Goal: Information Seeking & Learning: Understand process/instructions

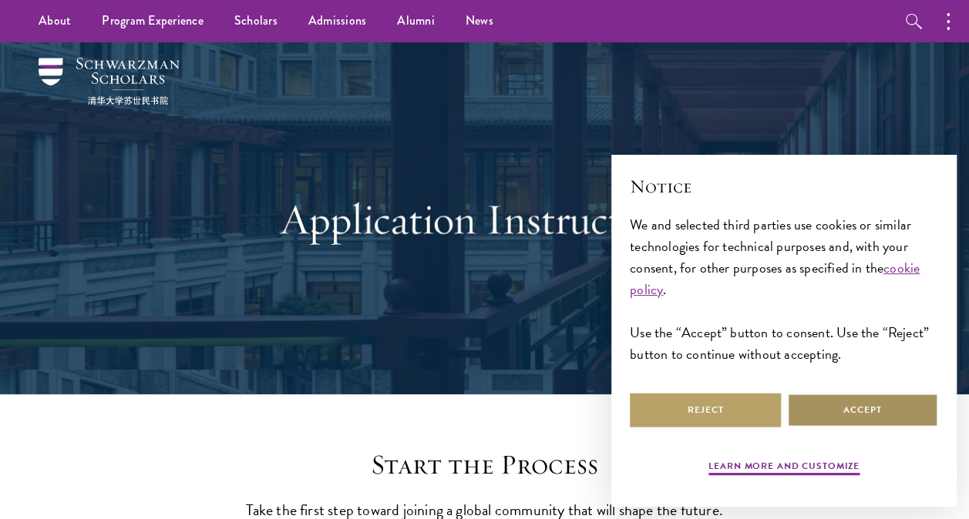
click at [818, 405] on button "Accept" at bounding box center [862, 410] width 151 height 35
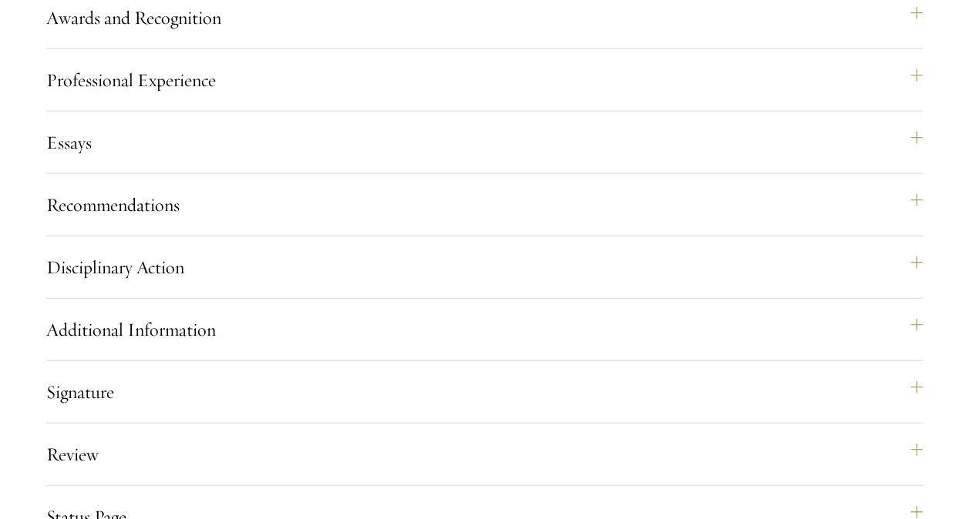
scroll to position [1565, 0]
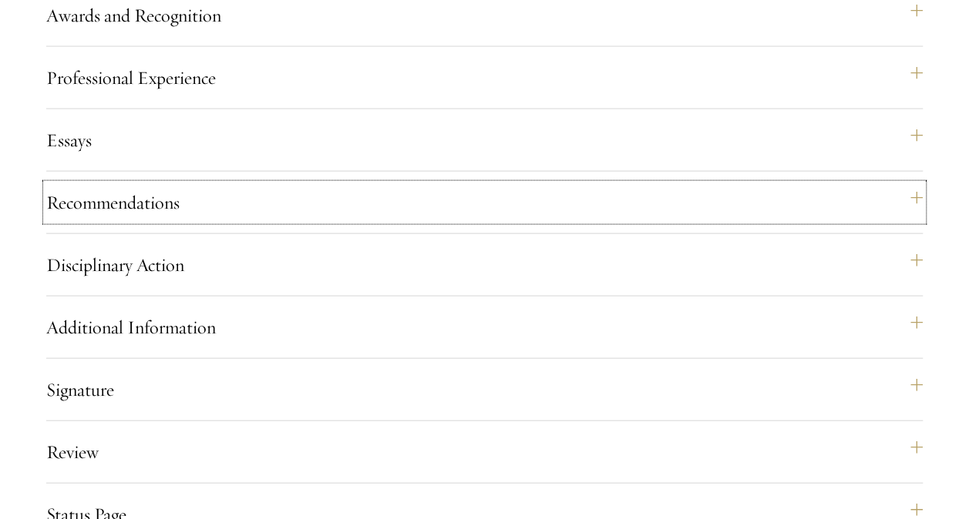
click at [903, 221] on button "Recommendations" at bounding box center [484, 202] width 876 height 37
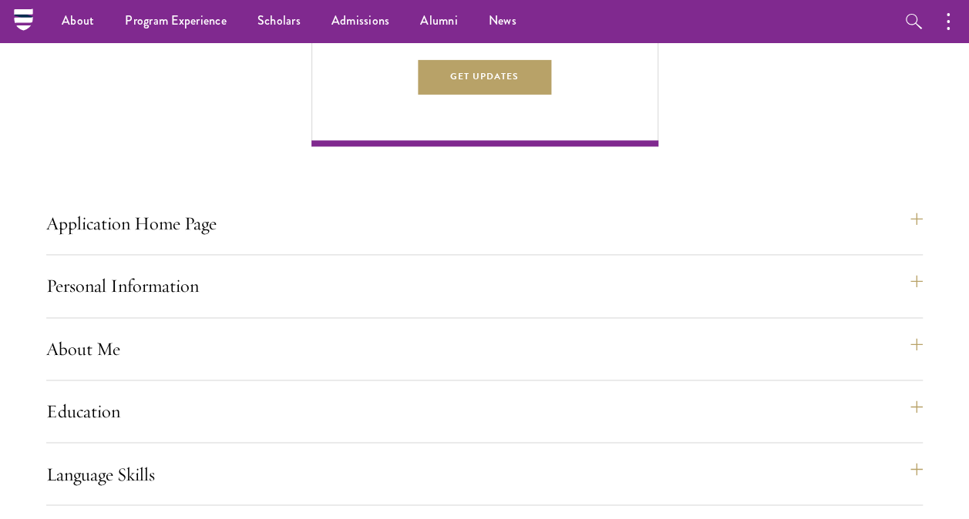
scroll to position [979, 0]
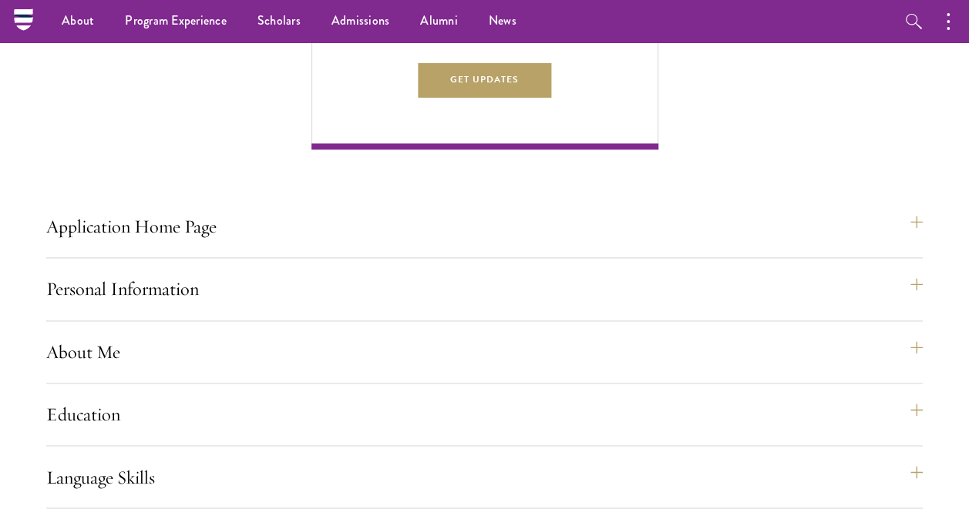
click at [550, 245] on button "Application Home Page" at bounding box center [484, 226] width 876 height 37
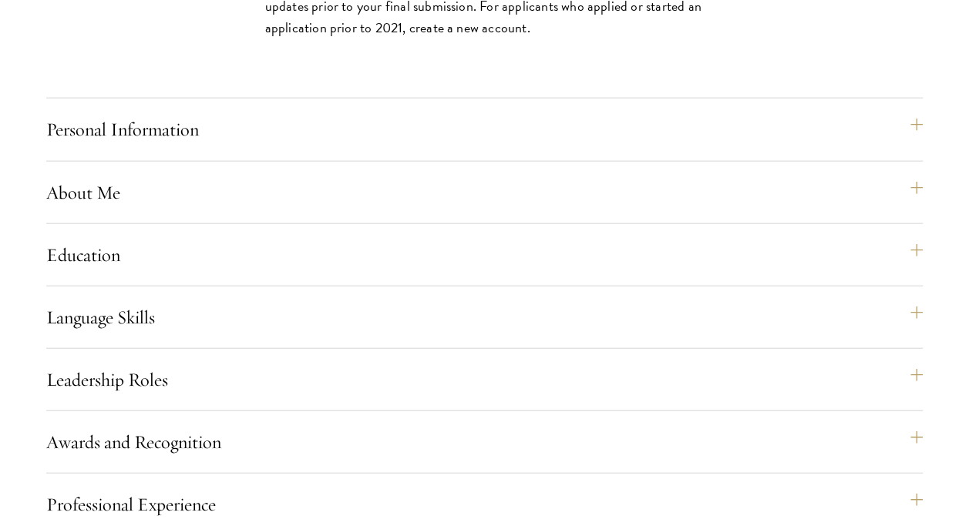
scroll to position [1655, 0]
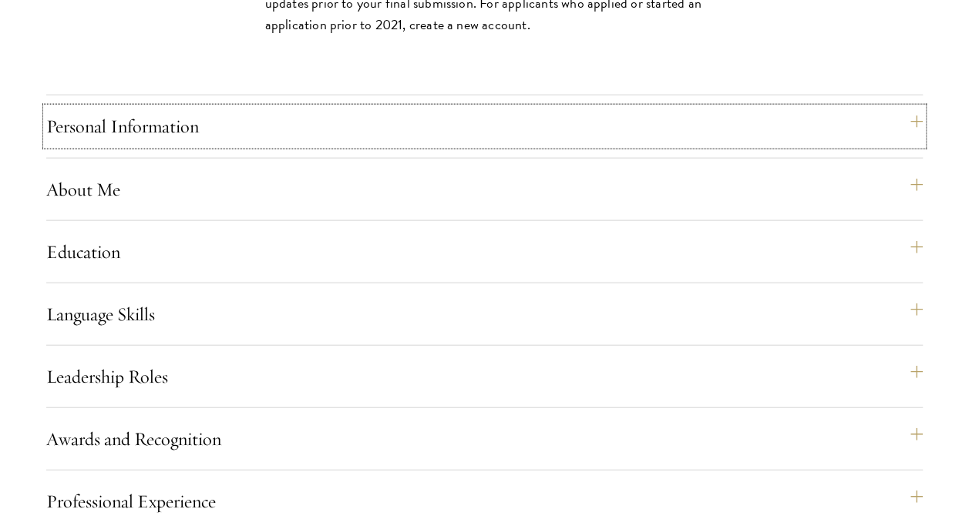
click at [686, 145] on button "Personal Information" at bounding box center [484, 126] width 876 height 37
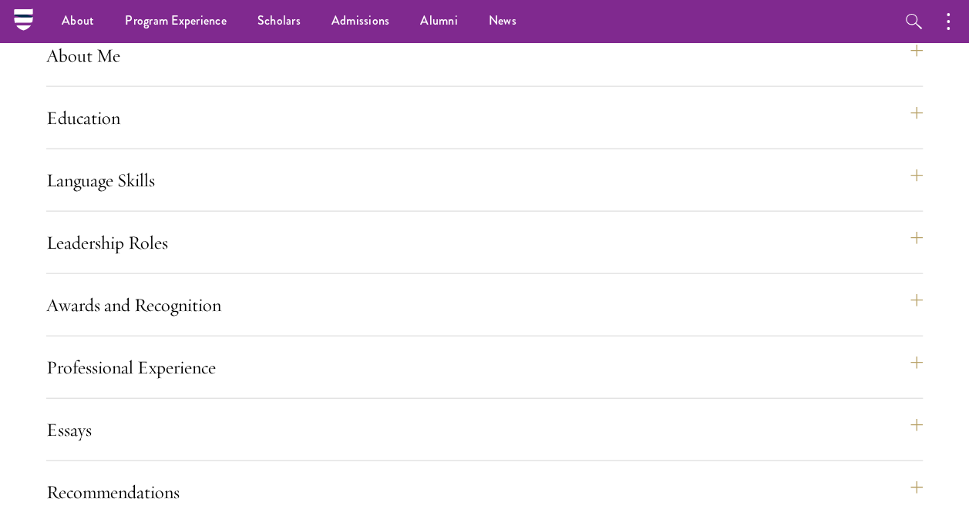
scroll to position [1565, 0]
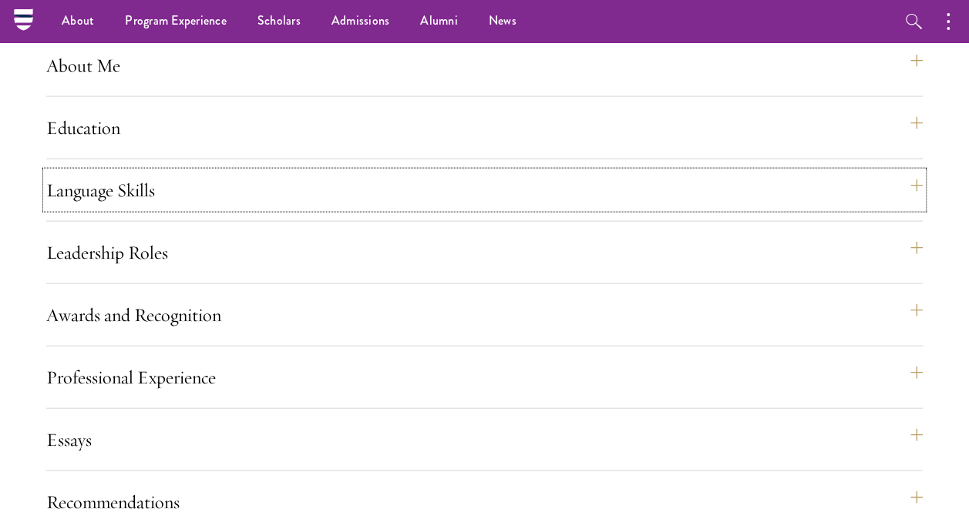
click at [697, 209] on button "Language Skills" at bounding box center [484, 190] width 876 height 37
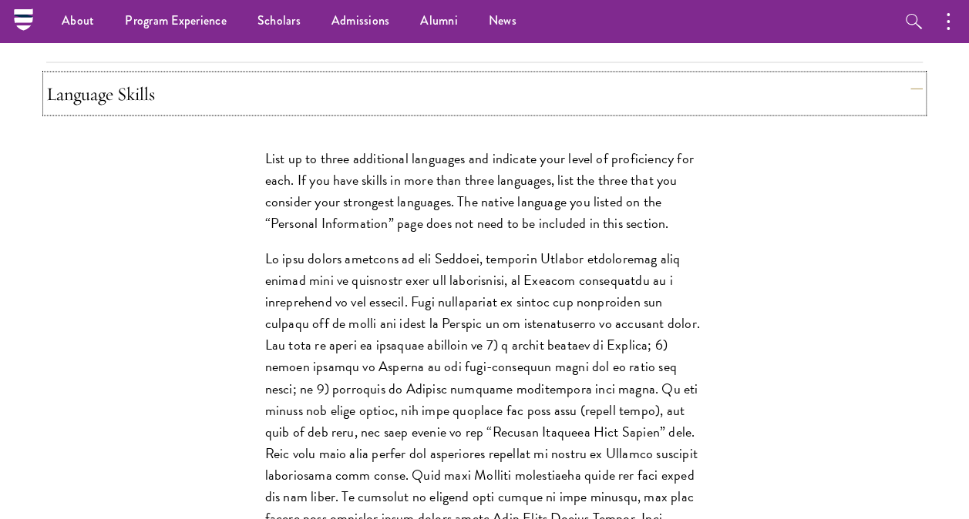
scroll to position [1360, 0]
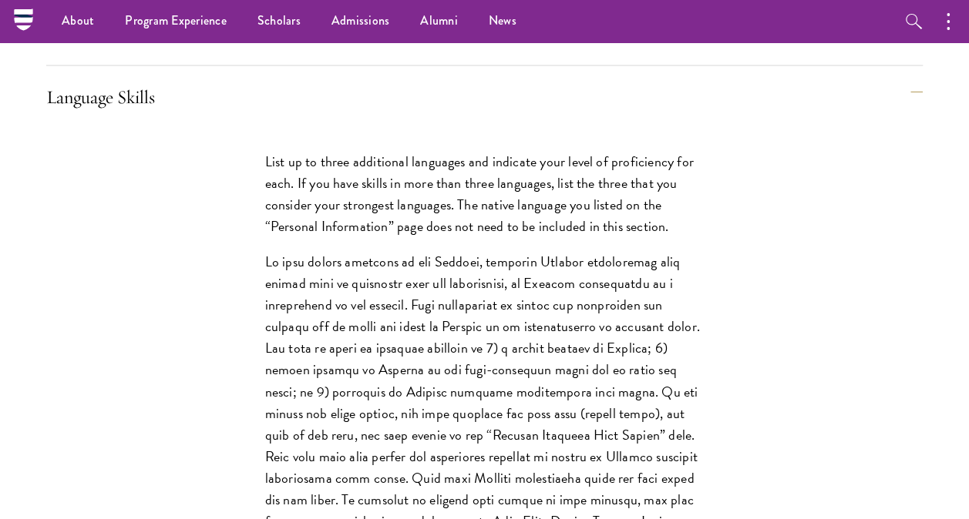
click at [894, 166] on div "List up to three additional languages and indicate your level of proficiency fo…" at bounding box center [484, 431] width 876 height 609
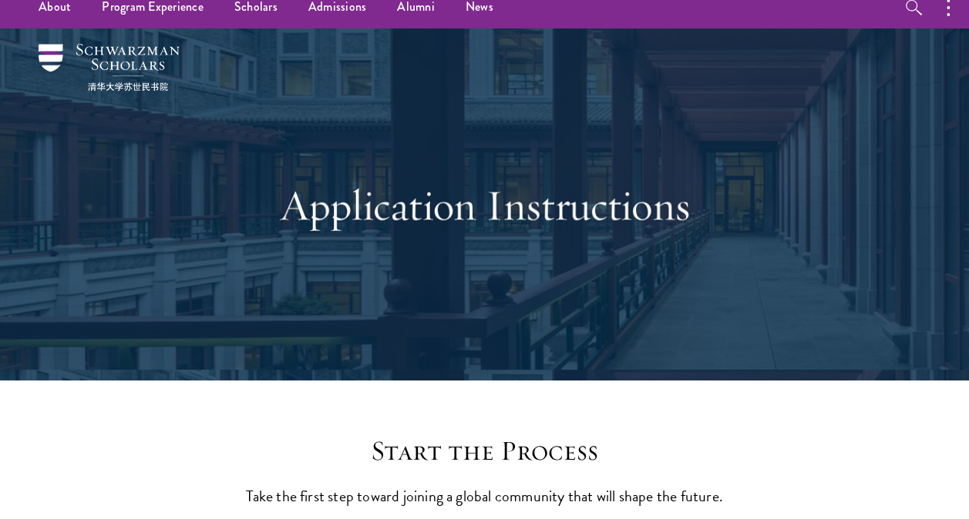
scroll to position [15, 0]
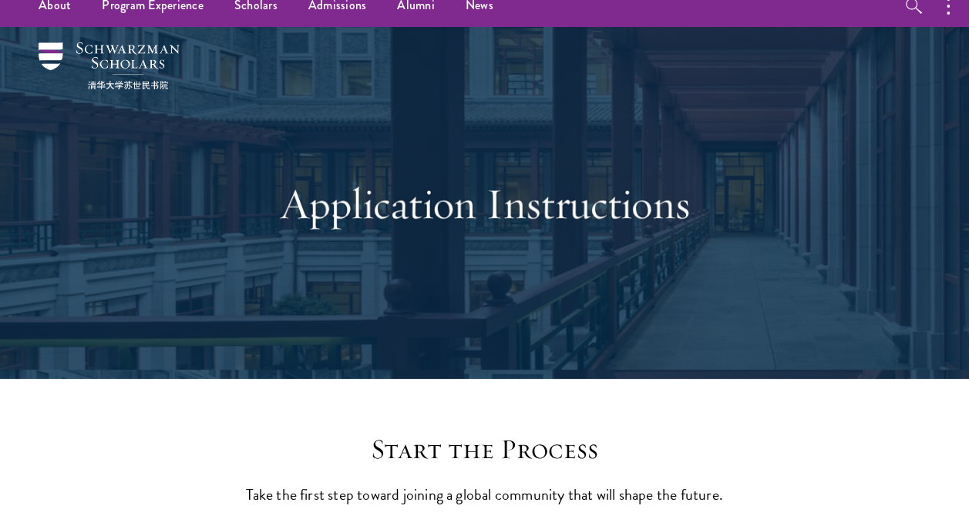
click at [951, 14] on button "button" at bounding box center [952, 6] width 34 height 42
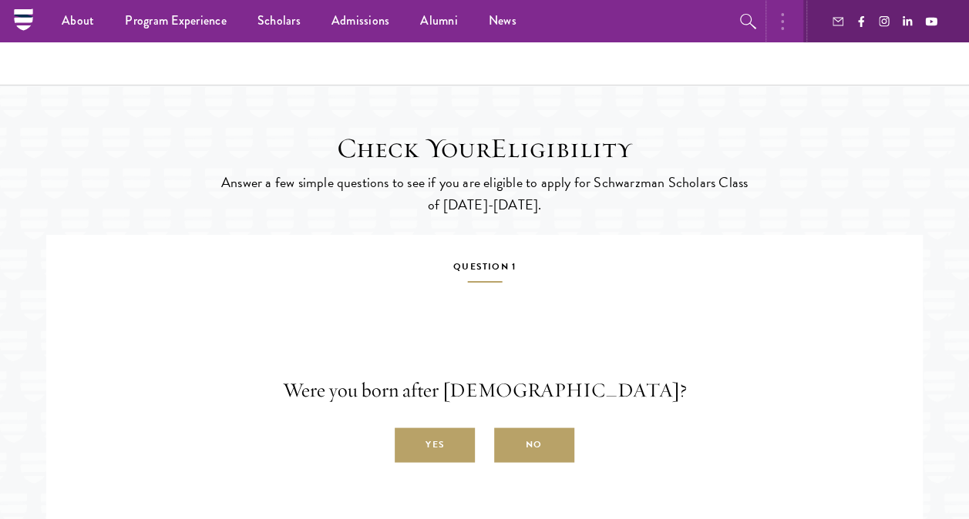
scroll to position [2759, 0]
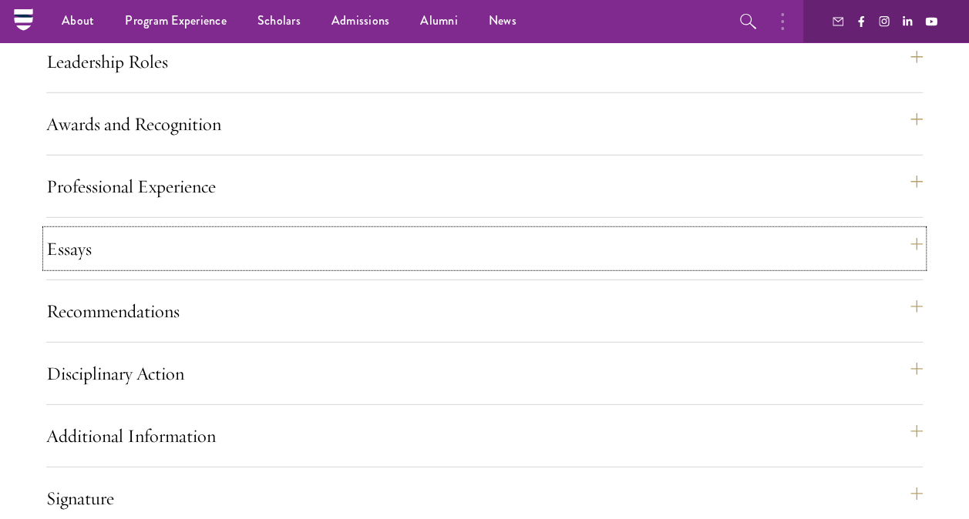
click at [583, 267] on button "Essays" at bounding box center [484, 248] width 876 height 37
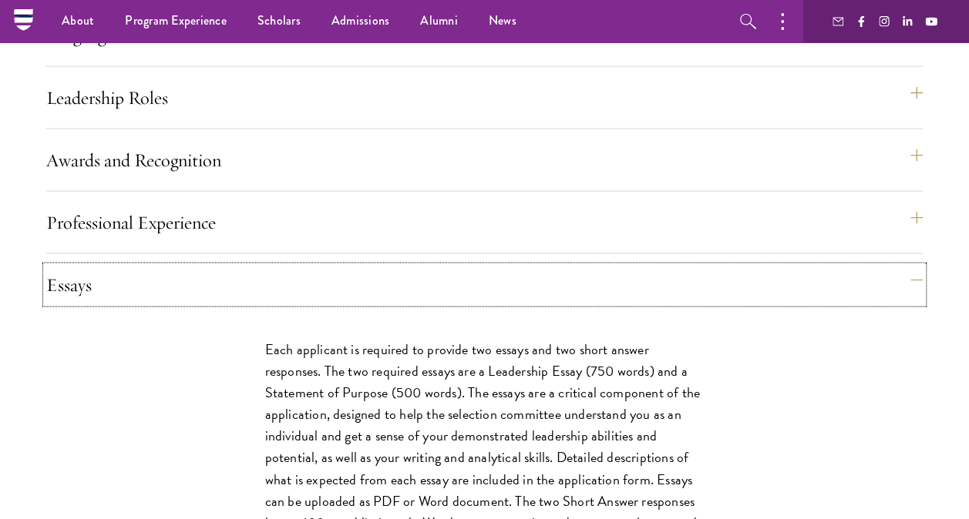
scroll to position [1420, 0]
click at [657, 242] on button "Professional Experience" at bounding box center [484, 223] width 876 height 37
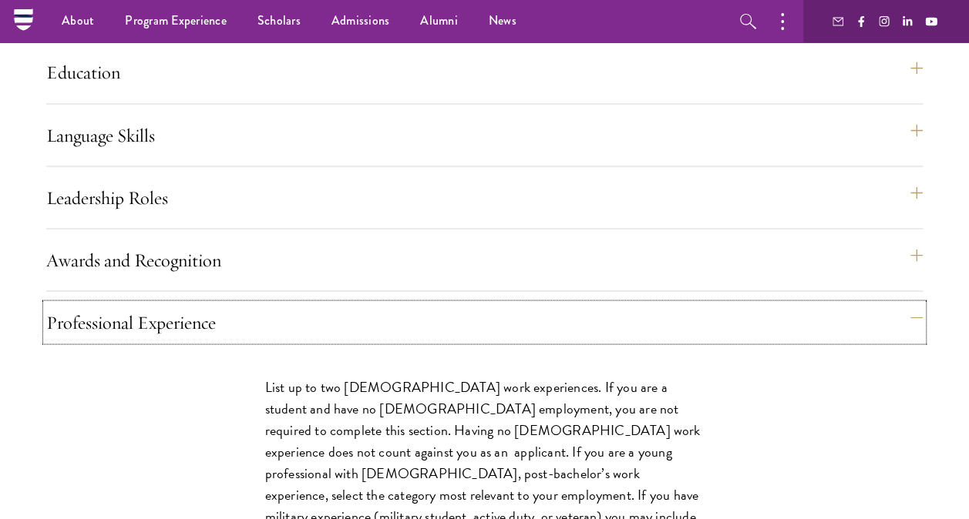
scroll to position [1318, 0]
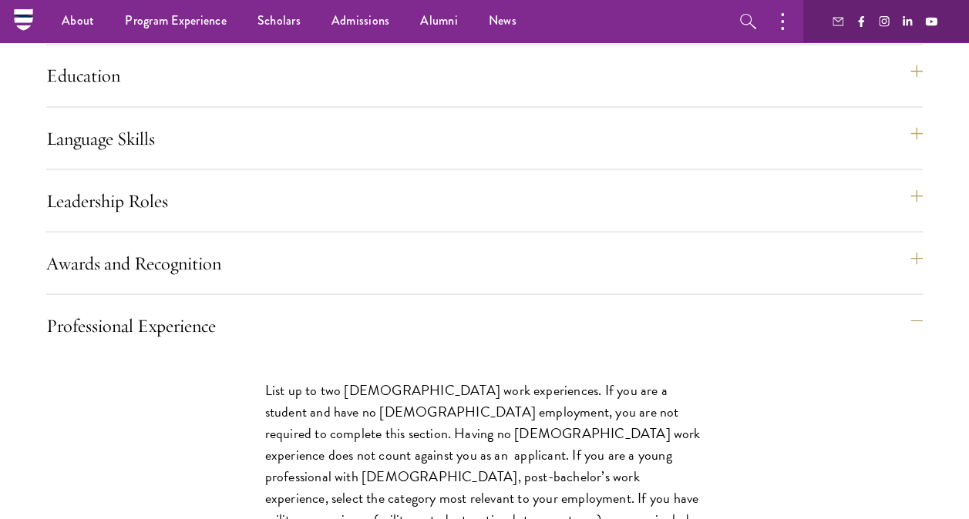
click at [668, 219] on button "Leadership Roles" at bounding box center [484, 200] width 876 height 37
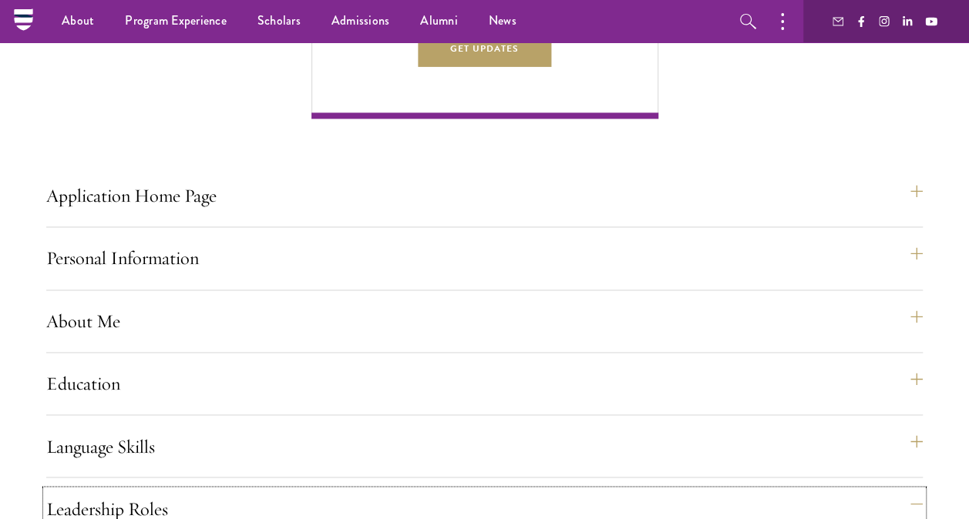
scroll to position [1010, 0]
click at [527, 340] on button "About Me" at bounding box center [484, 321] width 876 height 37
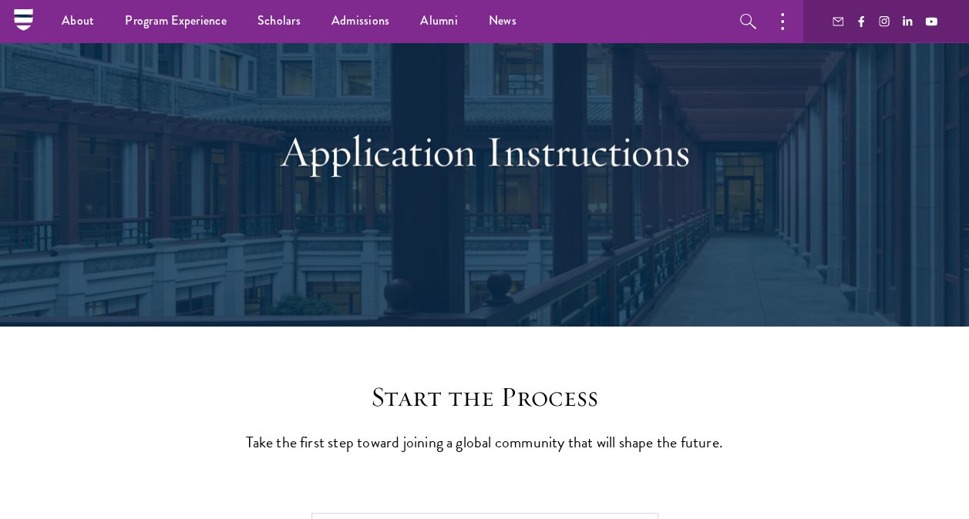
scroll to position [0, 0]
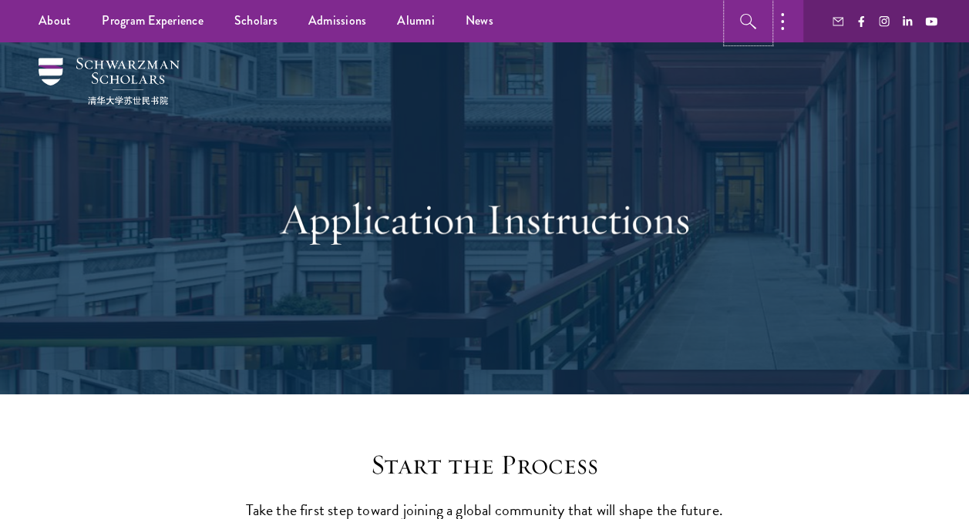
click at [743, 26] on icon "button" at bounding box center [748, 21] width 18 height 18
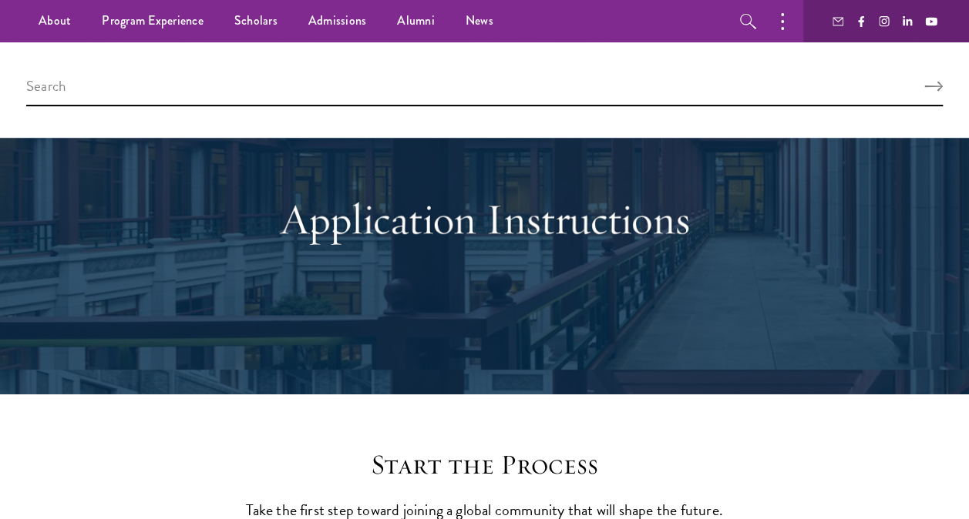
click at [691, 230] on h1 "Application Instructions" at bounding box center [485, 219] width 532 height 54
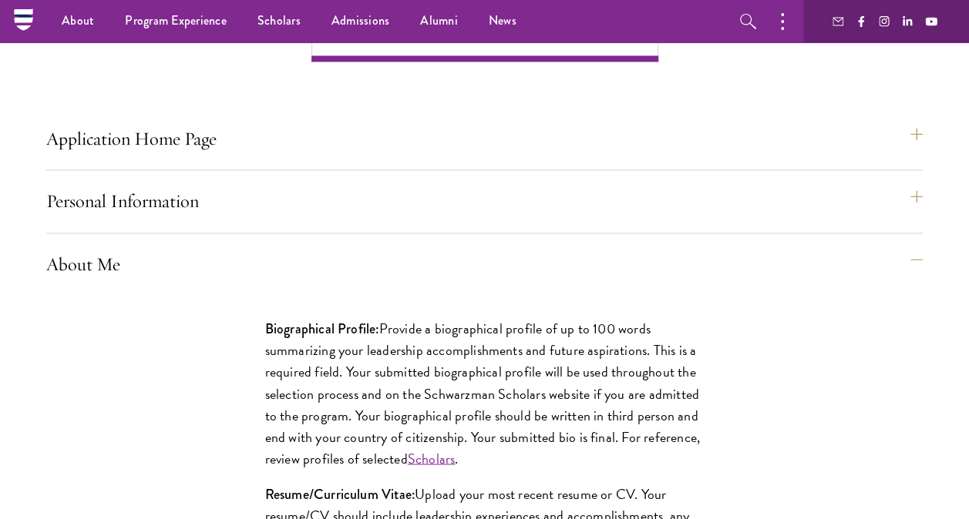
scroll to position [1054, 0]
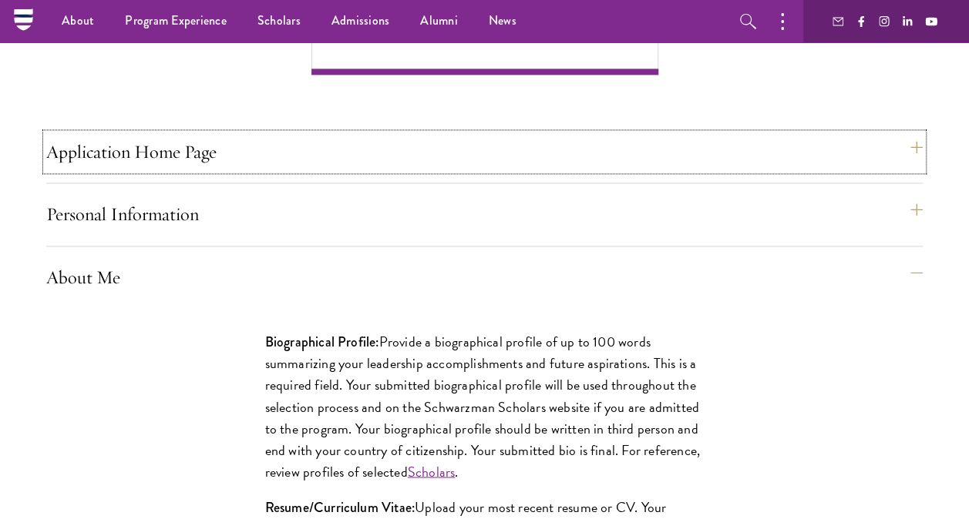
click at [663, 170] on button "Application Home Page" at bounding box center [484, 151] width 876 height 37
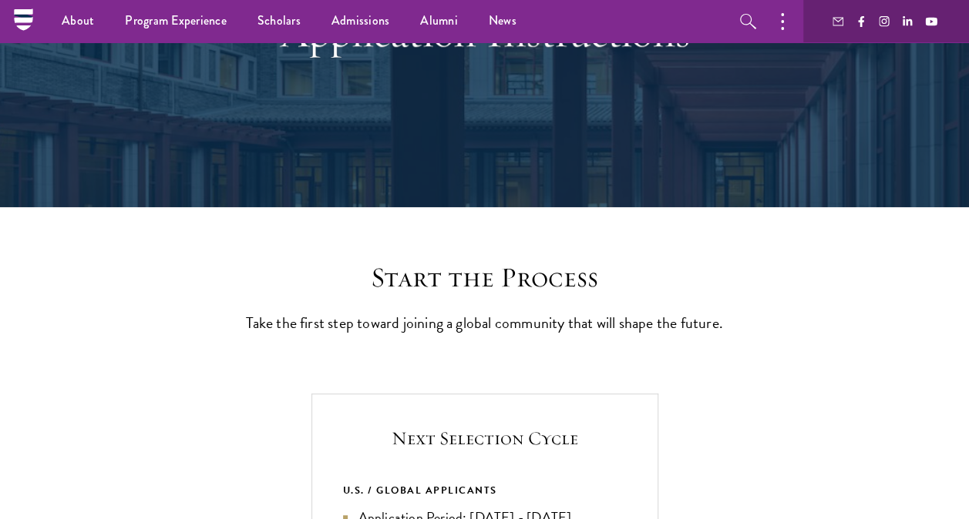
scroll to position [187, 0]
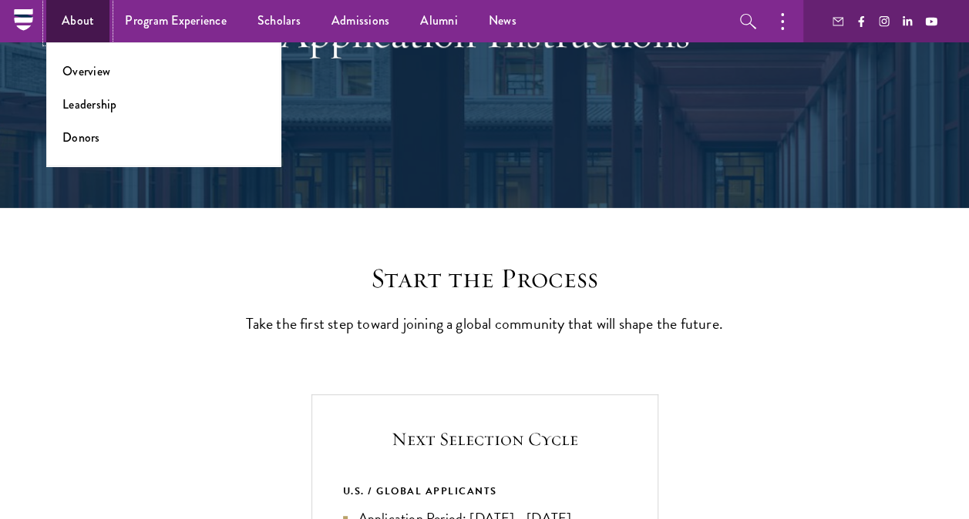
click at [81, 22] on link "About" at bounding box center [77, 21] width 63 height 42
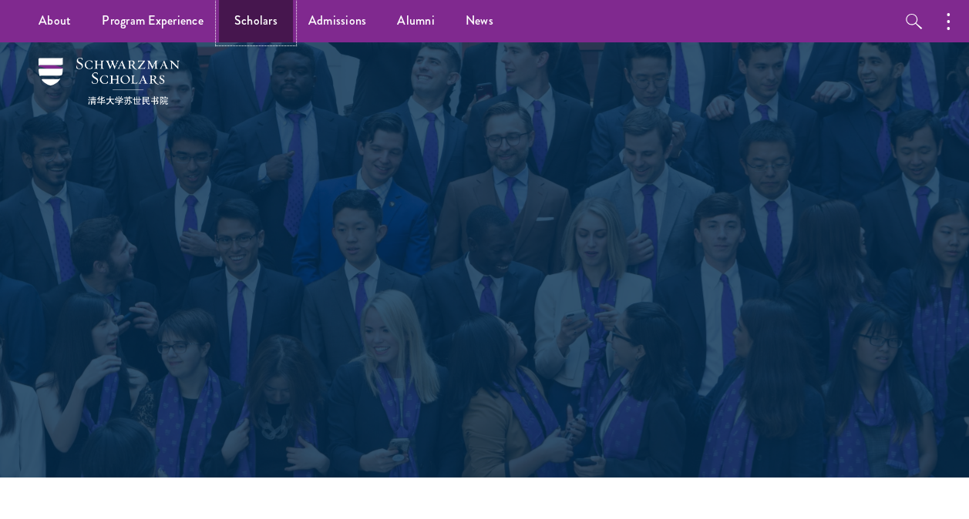
click at [255, 31] on link "Scholars" at bounding box center [256, 21] width 74 height 42
